Goal: Information Seeking & Learning: Learn about a topic

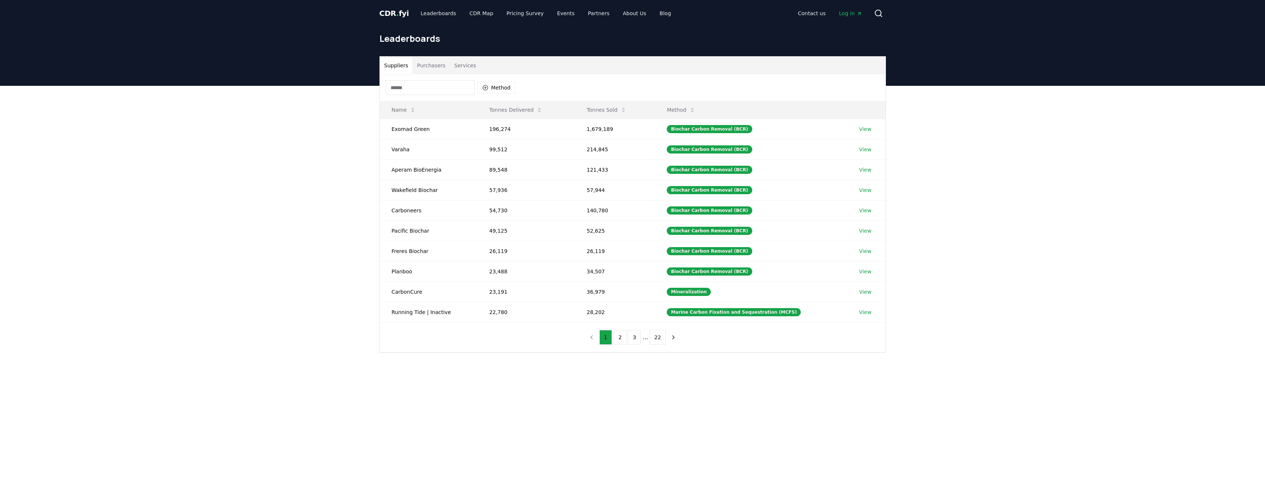
click at [433, 66] on button "Purchasers" at bounding box center [430, 66] width 37 height 18
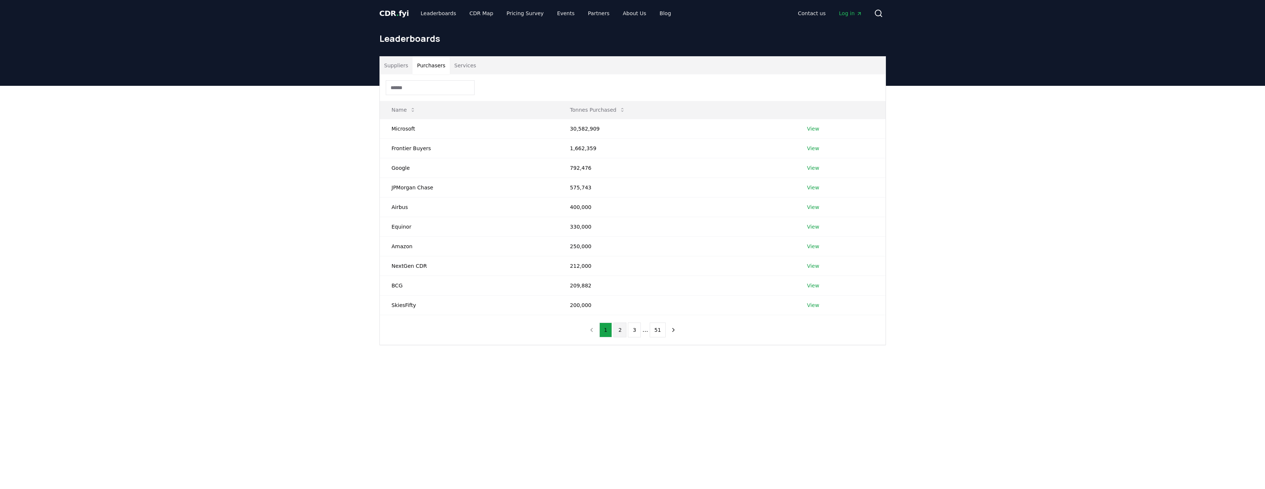
click at [621, 334] on button "2" at bounding box center [619, 330] width 13 height 15
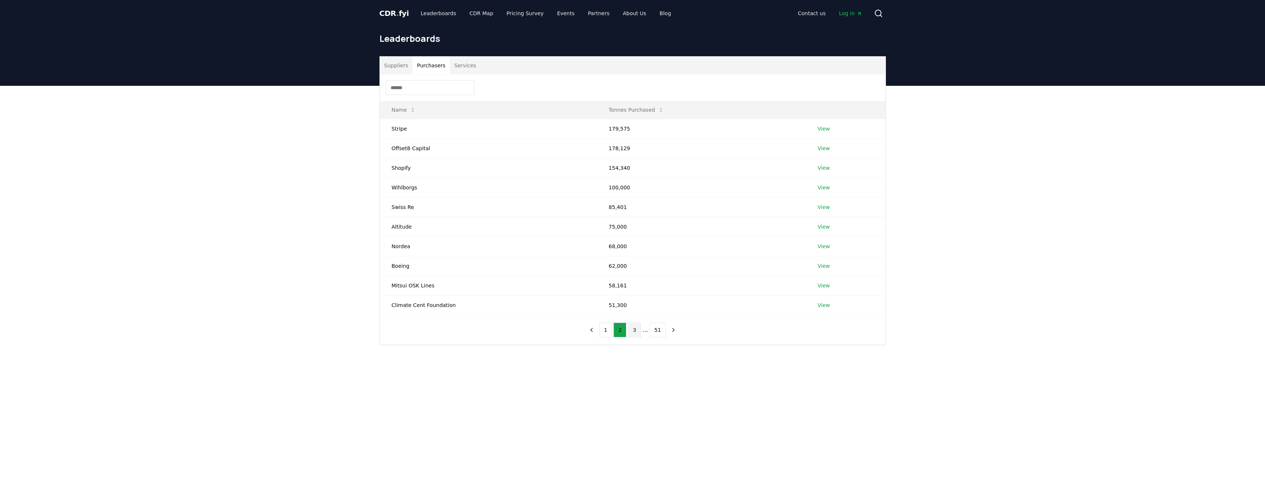
click at [638, 333] on button "3" at bounding box center [634, 330] width 13 height 15
drag, startPoint x: 392, startPoint y: 130, endPoint x: 426, endPoint y: 129, distance: 34.1
click at [426, 129] on td "British Airways" at bounding box center [486, 129] width 212 height 20
click at [640, 332] on button "4" at bounding box center [641, 330] width 13 height 15
click at [643, 331] on button "5" at bounding box center [645, 330] width 13 height 15
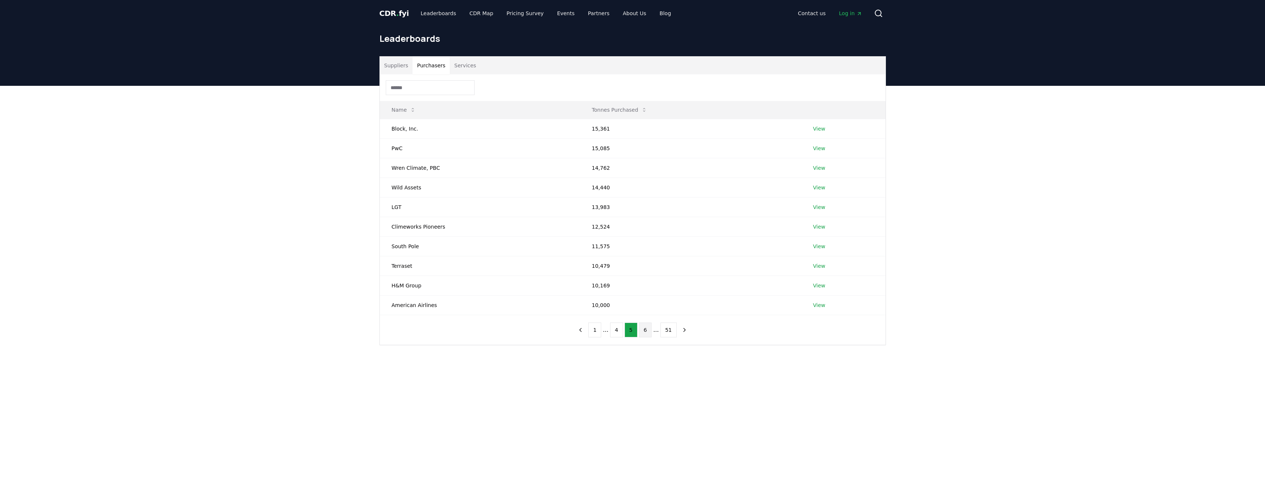
click at [644, 329] on button "6" at bounding box center [645, 330] width 13 height 15
click at [644, 329] on button "7" at bounding box center [645, 330] width 13 height 15
click at [644, 329] on button "8" at bounding box center [645, 330] width 13 height 15
click at [643, 329] on button "9" at bounding box center [645, 330] width 13 height 15
click at [579, 332] on button "previous page" at bounding box center [579, 330] width 13 height 15
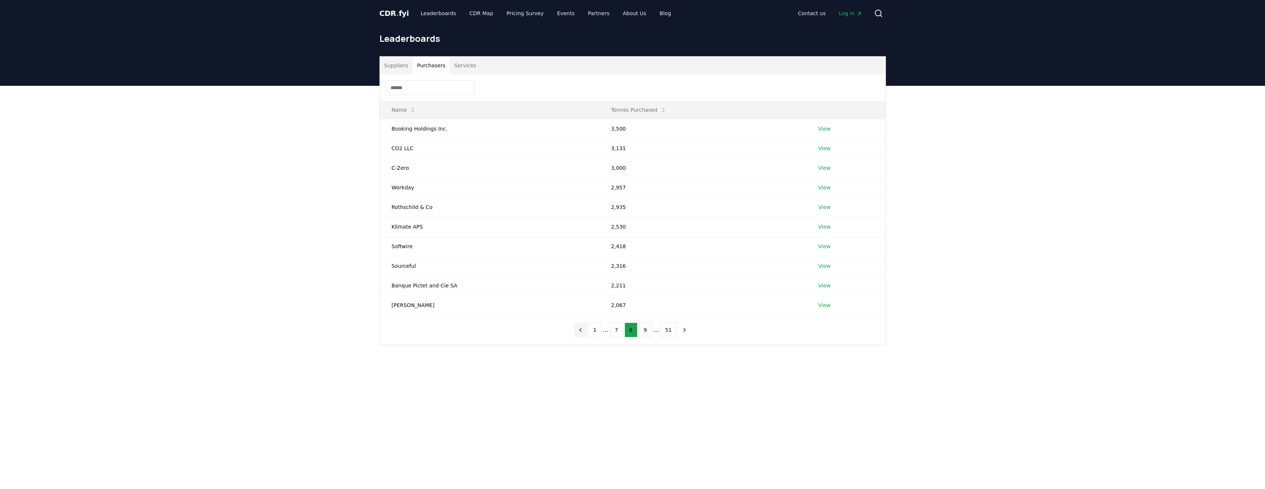
click at [584, 328] on icon "previous page" at bounding box center [580, 330] width 7 height 7
click at [616, 332] on button "3" at bounding box center [616, 330] width 13 height 15
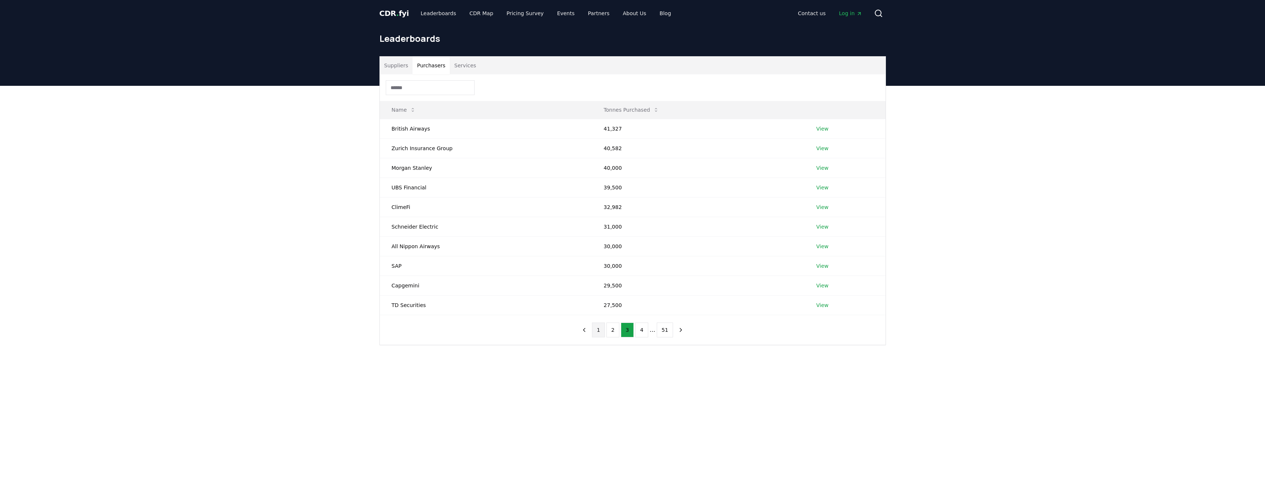
click at [596, 331] on button "1" at bounding box center [598, 330] width 13 height 15
